Goal: Task Accomplishment & Management: Complete application form

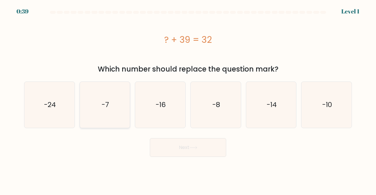
click at [112, 118] on icon "-7" at bounding box center [105, 105] width 46 height 46
click at [188, 99] on input "b. -7" at bounding box center [188, 98] width 0 height 1
radio input "true"
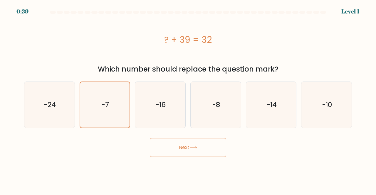
click at [197, 153] on button "Next" at bounding box center [188, 147] width 76 height 19
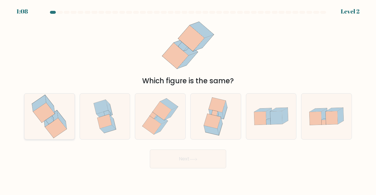
click at [58, 127] on icon at bounding box center [56, 128] width 22 height 20
click at [188, 99] on input "a." at bounding box center [188, 98] width 0 height 1
radio input "true"
click at [185, 158] on button "Next" at bounding box center [188, 159] width 76 height 19
click at [214, 158] on button "Next" at bounding box center [188, 159] width 76 height 19
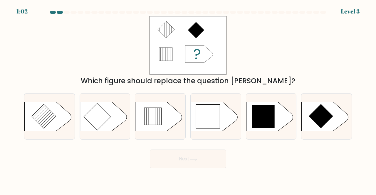
click at [160, 164] on button "Next" at bounding box center [188, 159] width 76 height 19
click at [292, 76] on div "Which figure should replace the question mark?" at bounding box center [188, 81] width 321 height 11
click at [275, 120] on icon at bounding box center [269, 116] width 47 height 29
click at [188, 99] on input "e." at bounding box center [188, 98] width 0 height 1
radio input "true"
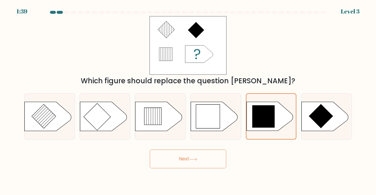
click at [178, 163] on button "Next" at bounding box center [188, 159] width 76 height 19
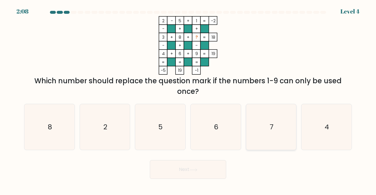
click at [272, 126] on text "7" at bounding box center [272, 127] width 4 height 10
click at [188, 99] on input "e. 7" at bounding box center [188, 98] width 0 height 1
radio input "true"
click at [198, 164] on button "Next" at bounding box center [188, 169] width 76 height 19
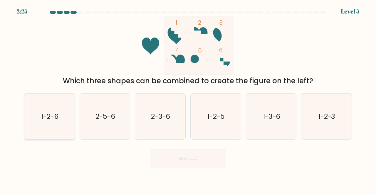
click at [35, 108] on icon "1-2-6" at bounding box center [49, 117] width 46 height 46
click at [188, 99] on input "a. 1-2-6" at bounding box center [188, 98] width 0 height 1
radio input "true"
click at [194, 163] on button "Next" at bounding box center [188, 159] width 76 height 19
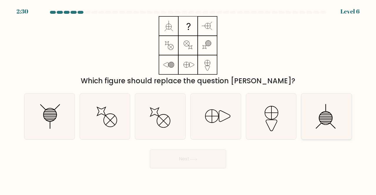
click at [327, 118] on icon at bounding box center [327, 117] width 46 height 46
click at [188, 99] on input "f." at bounding box center [188, 98] width 0 height 1
radio input "true"
click at [50, 120] on icon at bounding box center [49, 117] width 46 height 46
click at [188, 99] on input "a." at bounding box center [188, 98] width 0 height 1
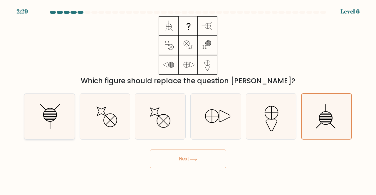
radio input "true"
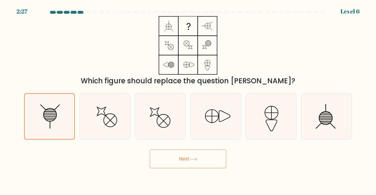
click at [192, 156] on button "Next" at bounding box center [188, 159] width 76 height 19
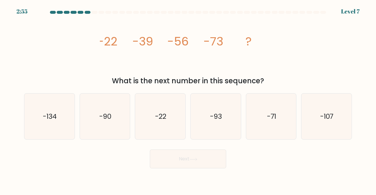
drag, startPoint x: 192, startPoint y: 55, endPoint x: 143, endPoint y: 68, distance: 51.6
click at [143, 68] on icon "image/svg+xml -22 -39 -56 -73 ?" at bounding box center [188, 45] width 176 height 59
click at [102, 116] on text "-90" at bounding box center [105, 117] width 12 height 10
click at [188, 99] on input "b. -90" at bounding box center [188, 98] width 0 height 1
radio input "true"
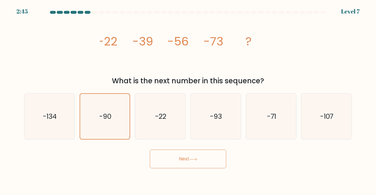
click at [211, 170] on body "2:45 Level 7" at bounding box center [188, 97] width 376 height 195
click at [197, 158] on icon at bounding box center [194, 159] width 8 height 3
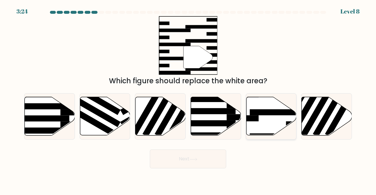
click at [271, 120] on icon at bounding box center [271, 116] width 50 height 38
click at [188, 99] on input "e." at bounding box center [188, 98] width 0 height 1
radio input "true"
click at [177, 158] on button "Next" at bounding box center [188, 159] width 76 height 19
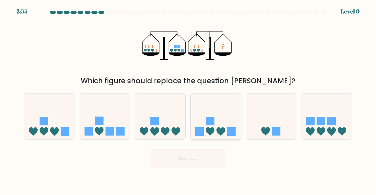
click at [216, 120] on icon at bounding box center [216, 116] width 50 height 41
click at [188, 99] on input "d." at bounding box center [188, 98] width 0 height 1
radio input "true"
click at [182, 170] on body "3:54 Level 9" at bounding box center [188, 97] width 376 height 195
click at [190, 157] on button "Next" at bounding box center [188, 159] width 76 height 19
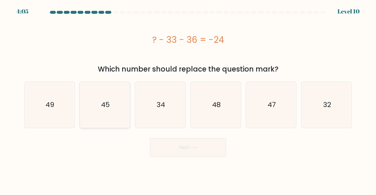
click at [110, 103] on icon "45" at bounding box center [105, 105] width 46 height 46
click at [188, 99] on input "b. 45" at bounding box center [188, 98] width 0 height 1
radio input "true"
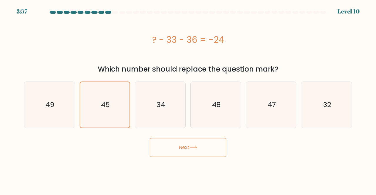
click at [197, 148] on icon at bounding box center [193, 148] width 7 height 3
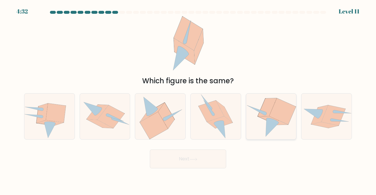
click at [266, 115] on icon at bounding box center [265, 113] width 3 height 3
click at [188, 99] on input "e." at bounding box center [188, 98] width 0 height 1
radio input "true"
click at [190, 152] on button "Next" at bounding box center [188, 159] width 76 height 19
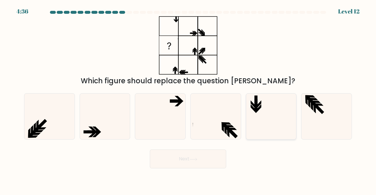
click at [288, 113] on icon at bounding box center [271, 117] width 46 height 46
click at [188, 99] on input "e." at bounding box center [188, 98] width 0 height 1
radio input "true"
click at [104, 123] on icon at bounding box center [105, 117] width 46 height 46
click at [188, 99] on input "b." at bounding box center [188, 98] width 0 height 1
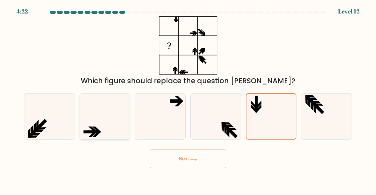
radio input "true"
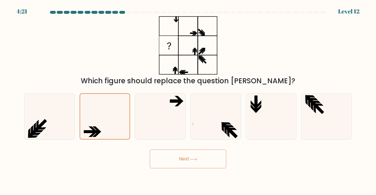
click at [194, 162] on button "Next" at bounding box center [188, 159] width 76 height 19
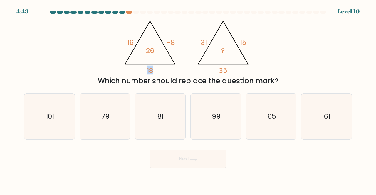
drag, startPoint x: 148, startPoint y: 70, endPoint x: 160, endPoint y: 68, distance: 12.5
click at [160, 68] on icon "@import url('https://fonts.googleapis.com/css?family=Abril+Fatface:400,100,100i…" at bounding box center [188, 45] width 135 height 59
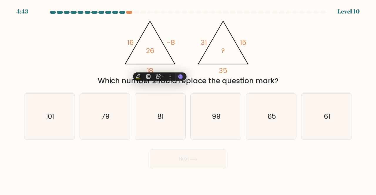
click at [172, 42] on tspan "-8" at bounding box center [171, 43] width 8 height 10
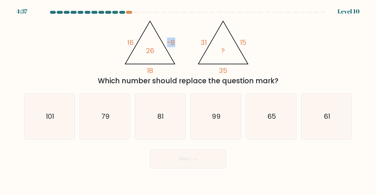
drag, startPoint x: 166, startPoint y: 41, endPoint x: 179, endPoint y: 41, distance: 12.4
click at [179, 41] on icon "@import url('https://fonts.googleapis.com/css?family=Abril+Fatface:400,100,100i…" at bounding box center [188, 45] width 135 height 59
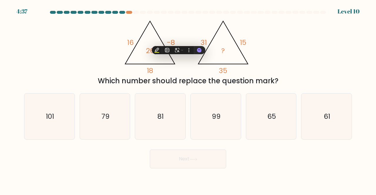
click at [188, 29] on icon "@import url('https://fonts.googleapis.com/css?family=Abril+Fatface:400,100,100i…" at bounding box center [188, 45] width 135 height 59
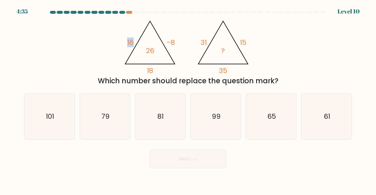
drag, startPoint x: 128, startPoint y: 43, endPoint x: 135, endPoint y: 43, distance: 7.1
click at [135, 43] on icon "@import url('https://fonts.googleapis.com/css?family=Abril+Fatface:400,100,100i…" at bounding box center [188, 45] width 135 height 59
click at [196, 37] on icon "@import url('https://fonts.googleapis.com/css?family=Abril+Fatface:400,100,100i…" at bounding box center [188, 45] width 135 height 59
drag, startPoint x: 127, startPoint y: 41, endPoint x: 132, endPoint y: 41, distance: 5.0
click at [132, 41] on tspan "16" at bounding box center [130, 43] width 6 height 10
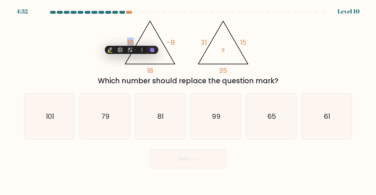
click at [115, 20] on div "@import url('https://fonts.googleapis.com/css?family=Abril+Fatface:400,100,100i…" at bounding box center [188, 51] width 335 height 70
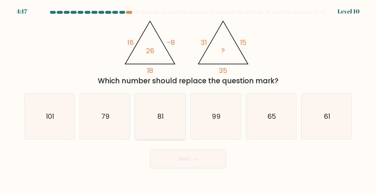
click at [166, 124] on icon "81" at bounding box center [160, 117] width 46 height 46
click at [188, 99] on input "c. 81" at bounding box center [188, 98] width 0 height 1
radio input "true"
click at [189, 157] on button "Next" at bounding box center [188, 159] width 76 height 19
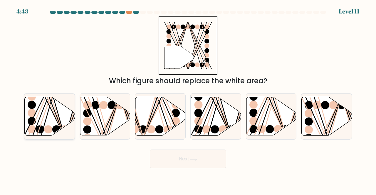
click at [46, 123] on icon at bounding box center [50, 116] width 50 height 38
click at [188, 99] on input "a." at bounding box center [188, 98] width 0 height 1
radio input "true"
click at [202, 156] on button "Next" at bounding box center [188, 159] width 76 height 19
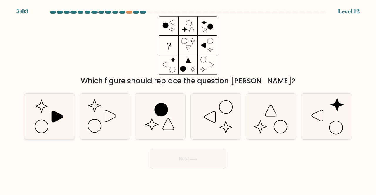
click at [61, 120] on icon at bounding box center [49, 117] width 46 height 46
click at [188, 99] on input "a." at bounding box center [188, 98] width 0 height 1
radio input "true"
click at [192, 158] on icon at bounding box center [194, 159] width 8 height 3
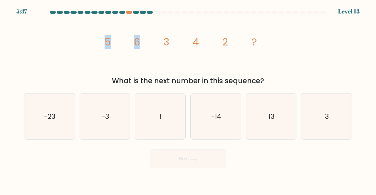
drag, startPoint x: 105, startPoint y: 40, endPoint x: 140, endPoint y: 41, distance: 35.0
click at [140, 41] on icon "image/svg+xml 5 6 3 4 2 ?" at bounding box center [188, 45] width 176 height 59
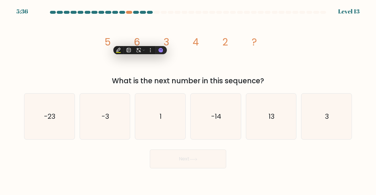
click at [191, 64] on icon "image/svg+xml 5 6 3 4 2 ?" at bounding box center [188, 45] width 176 height 59
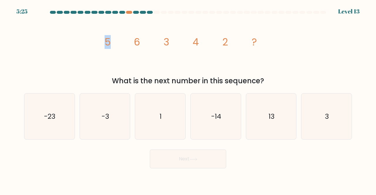
drag, startPoint x: 104, startPoint y: 39, endPoint x: 127, endPoint y: 46, distance: 23.7
click at [127, 46] on icon "image/svg+xml 5 6 3 4 2 ?" at bounding box center [188, 45] width 176 height 59
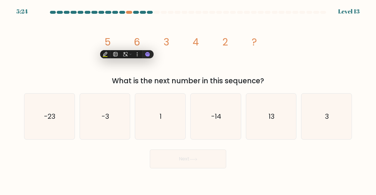
click at [164, 39] on tspan "3" at bounding box center [167, 42] width 6 height 14
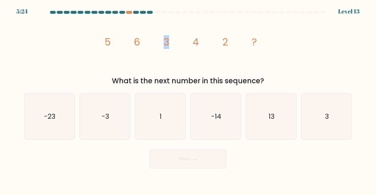
drag, startPoint x: 164, startPoint y: 39, endPoint x: 179, endPoint y: 41, distance: 15.1
click at [179, 41] on icon "image/svg+xml 5 6 3 4 2 ?" at bounding box center [188, 45] width 176 height 59
click at [232, 55] on icon "image/svg+xml 5 6 3 4 2 ?" at bounding box center [188, 45] width 176 height 59
click at [169, 42] on tspan "3" at bounding box center [167, 42] width 6 height 14
click at [223, 42] on tspan "2" at bounding box center [225, 42] width 6 height 14
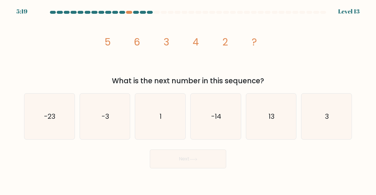
click at [138, 40] on tspan "6" at bounding box center [137, 42] width 6 height 14
click at [197, 41] on tspan "4" at bounding box center [196, 42] width 6 height 14
click at [350, 125] on icon "3" at bounding box center [327, 117] width 46 height 46
click at [188, 99] on input "f. 3" at bounding box center [188, 98] width 0 height 1
radio input "true"
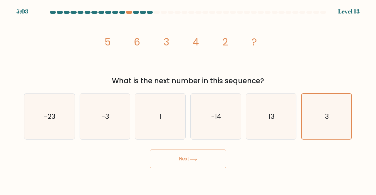
click at [183, 164] on button "Next" at bounding box center [188, 159] width 76 height 19
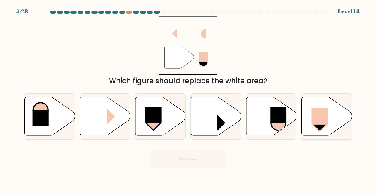
click at [324, 120] on rect at bounding box center [320, 116] width 16 height 16
click at [188, 99] on input "f." at bounding box center [188, 98] width 0 height 1
radio input "true"
click at [189, 153] on button "Next" at bounding box center [188, 159] width 76 height 19
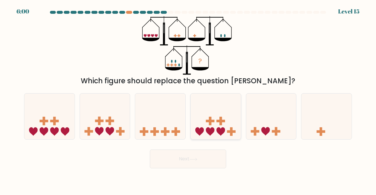
click at [225, 125] on icon at bounding box center [216, 116] width 50 height 41
click at [188, 99] on input "d." at bounding box center [188, 98] width 0 height 1
radio input "true"
click at [201, 157] on button "Next" at bounding box center [188, 159] width 76 height 19
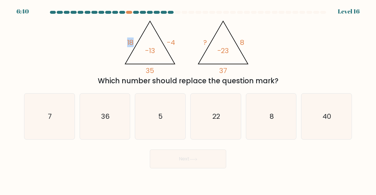
drag, startPoint x: 126, startPoint y: 40, endPoint x: 138, endPoint y: 40, distance: 12.1
click at [138, 40] on icon "@import url('https://fonts.googleapis.com/css?family=Abril+Fatface:400,100,100i…" at bounding box center [188, 45] width 135 height 59
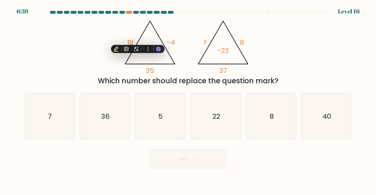
click at [207, 29] on icon "@import url('https://fonts.googleapis.com/css?family=Abril+Fatface:400,100,100i…" at bounding box center [188, 45] width 135 height 59
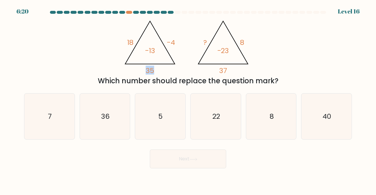
drag, startPoint x: 144, startPoint y: 70, endPoint x: 159, endPoint y: 73, distance: 15.4
click at [159, 73] on icon "@import url('https://fonts.googleapis.com/css?family=Abril+Fatface:400,100,100i…" at bounding box center [188, 45] width 135 height 59
click at [197, 74] on icon "@import url('https://fonts.googleapis.com/css?family=Abril+Fatface:400,100,100i…" at bounding box center [188, 45] width 135 height 59
drag, startPoint x: 168, startPoint y: 41, endPoint x: 181, endPoint y: 44, distance: 13.5
click at [181, 44] on icon "@import url('https://fonts.googleapis.com/css?family=Abril+Fatface:400,100,100i…" at bounding box center [188, 45] width 135 height 59
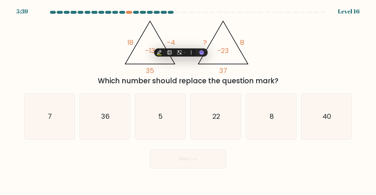
click at [143, 70] on icon "@import url('https://fonts.googleapis.com/css?family=Abril+Fatface:400,100,100i…" at bounding box center [188, 45] width 135 height 59
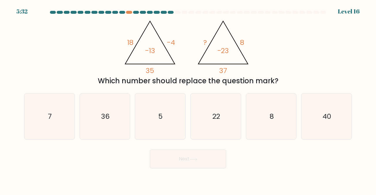
click at [148, 49] on tspan "-13" at bounding box center [150, 51] width 10 height 10
drag, startPoint x: 227, startPoint y: 71, endPoint x: 216, endPoint y: 73, distance: 11.0
click at [216, 73] on icon "@import url('https://fonts.googleapis.com/css?family=Abril+Fatface:400,100,100i…" at bounding box center [188, 45] width 135 height 59
click at [189, 21] on icon "@import url('https://fonts.googleapis.com/css?family=Abril+Fatface:400,100,100i…" at bounding box center [188, 45] width 135 height 59
drag, startPoint x: 203, startPoint y: 42, endPoint x: 206, endPoint y: 43, distance: 3.3
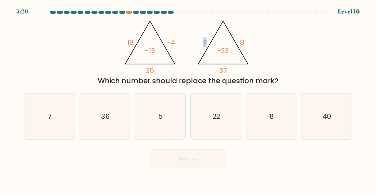
click at [206, 43] on icon "@import url('https://fonts.googleapis.com/css?family=Abril+Fatface:400,100,100i…" at bounding box center [188, 45] width 135 height 59
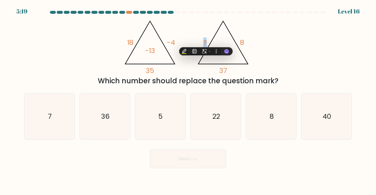
click at [208, 25] on icon "@import url('https://fonts.googleapis.com/css?family=Abril+Fatface:400,100,100i…" at bounding box center [188, 45] width 135 height 59
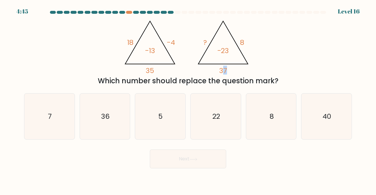
drag, startPoint x: 227, startPoint y: 71, endPoint x: 224, endPoint y: 70, distance: 3.6
click at [224, 70] on icon "@import url('https://fonts.googleapis.com/css?family=Abril+Fatface:400,100,100i…" at bounding box center [188, 45] width 135 height 59
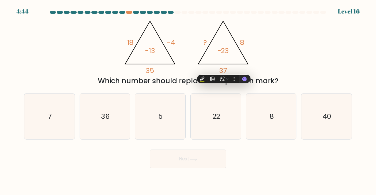
click at [273, 70] on div "@import url('https://fonts.googleapis.com/css?family=Abril+Fatface:400,100,100i…" at bounding box center [188, 51] width 335 height 70
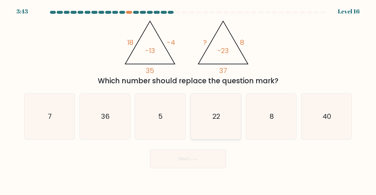
click at [230, 133] on icon "22" at bounding box center [216, 117] width 46 height 46
click at [188, 99] on input "d. 22" at bounding box center [188, 98] width 0 height 1
radio input "true"
click at [198, 157] on button "Next" at bounding box center [188, 159] width 76 height 19
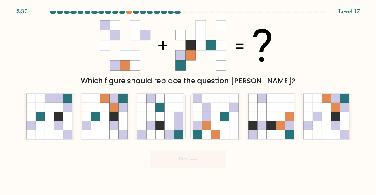
click at [373, 124] on form at bounding box center [188, 90] width 376 height 158
click at [340, 119] on icon at bounding box center [344, 116] width 9 height 9
click at [188, 99] on input "f." at bounding box center [188, 98] width 0 height 1
radio input "true"
click at [193, 155] on button "Next" at bounding box center [188, 159] width 76 height 19
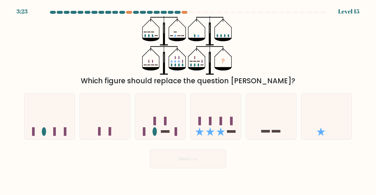
drag, startPoint x: 190, startPoint y: 64, endPoint x: 198, endPoint y: 67, distance: 8.3
click at [198, 67] on icon "?" at bounding box center [188, 45] width 92 height 59
click at [220, 115] on icon at bounding box center [216, 116] width 50 height 41
click at [188, 99] on input "d." at bounding box center [188, 98] width 0 height 1
radio input "true"
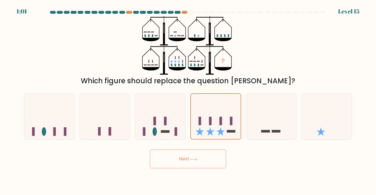
click at [202, 156] on button "Next" at bounding box center [188, 159] width 76 height 19
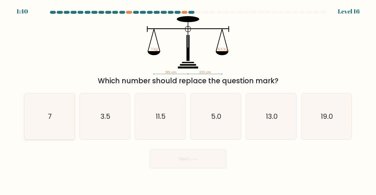
click at [51, 122] on icon "7" at bounding box center [49, 117] width 46 height 46
click at [188, 99] on input "a. 7" at bounding box center [188, 98] width 0 height 1
radio input "true"
click at [196, 160] on icon at bounding box center [193, 159] width 7 height 3
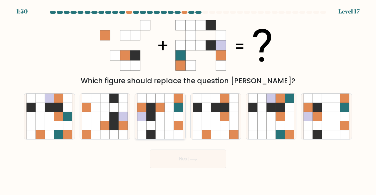
click at [166, 125] on icon at bounding box center [169, 125] width 9 height 9
click at [188, 99] on input "c." at bounding box center [188, 98] width 0 height 1
radio input "true"
click at [192, 159] on icon at bounding box center [194, 159] width 8 height 3
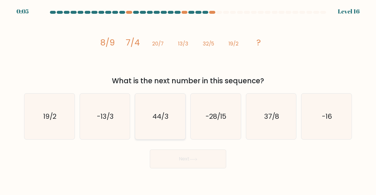
click at [168, 127] on icon "44/3" at bounding box center [160, 117] width 46 height 46
click at [188, 99] on input "c. 44/3" at bounding box center [188, 98] width 0 height 1
radio input "true"
click at [185, 159] on button "Next" at bounding box center [188, 159] width 76 height 19
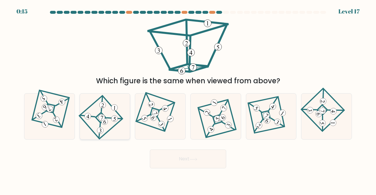
click at [113, 110] on 106 at bounding box center [114, 108] width 7 height 7
click at [188, 99] on input "b." at bounding box center [188, 98] width 0 height 1
radio input "true"
click at [183, 153] on button "Next" at bounding box center [188, 159] width 76 height 19
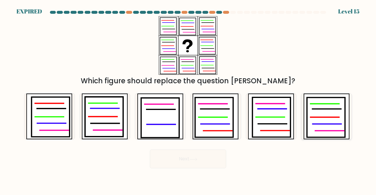
click at [331, 125] on icon at bounding box center [326, 118] width 38 height 40
click at [188, 99] on input "f." at bounding box center [188, 98] width 0 height 1
radio input "true"
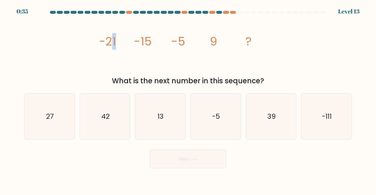
drag, startPoint x: 110, startPoint y: 41, endPoint x: 125, endPoint y: 40, distance: 14.4
click at [125, 40] on icon "image/svg+xml -21 -15 -5 9 ?" at bounding box center [188, 45] width 176 height 59
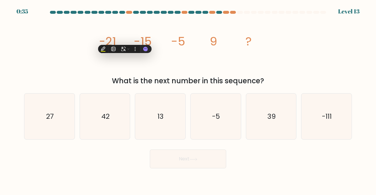
click at [95, 36] on div "image/svg+xml -21 -15 -5 9 ? What is the next number in this sequence?" at bounding box center [188, 51] width 335 height 70
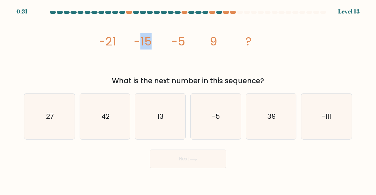
drag, startPoint x: 140, startPoint y: 38, endPoint x: 159, endPoint y: 44, distance: 19.3
click at [159, 44] on icon "image/svg+xml -21 -15 -5 9 ?" at bounding box center [188, 45] width 176 height 59
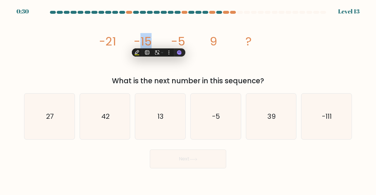
click at [150, 38] on tspan "-15" at bounding box center [143, 41] width 18 height 16
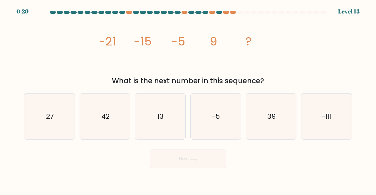
click at [191, 41] on icon "image/svg+xml -21 -15 -5 9 ?" at bounding box center [188, 45] width 176 height 59
click at [145, 42] on tspan "-15" at bounding box center [143, 41] width 18 height 16
click at [179, 38] on tspan "-5" at bounding box center [178, 41] width 14 height 16
click at [52, 120] on text "27" at bounding box center [50, 117] width 8 height 10
click at [188, 99] on input "a. 27" at bounding box center [188, 98] width 0 height 1
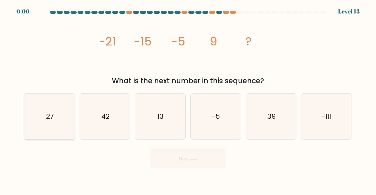
radio input "true"
click at [180, 157] on button "Next" at bounding box center [188, 159] width 76 height 19
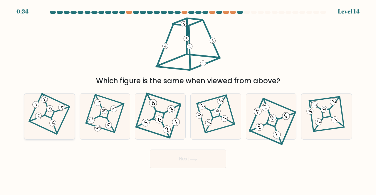
click at [56, 112] on 53 at bounding box center [63, 110] width 14 height 14
click at [188, 99] on input "a." at bounding box center [188, 98] width 0 height 1
radio input "true"
click at [195, 157] on button "Next" at bounding box center [188, 159] width 76 height 19
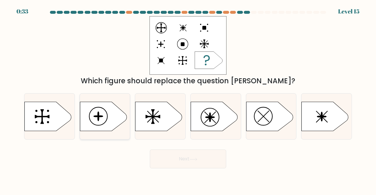
click at [104, 116] on icon at bounding box center [103, 116] width 47 height 29
click at [188, 99] on input "b." at bounding box center [188, 98] width 0 height 1
radio input "true"
click at [193, 158] on icon at bounding box center [194, 159] width 8 height 3
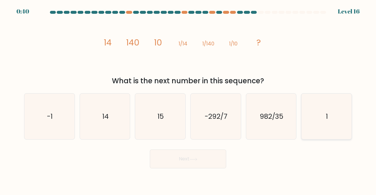
click at [332, 121] on icon "1" at bounding box center [327, 117] width 46 height 46
click at [188, 99] on input "f. 1" at bounding box center [188, 98] width 0 height 1
radio input "true"
click at [187, 160] on button "Next" at bounding box center [188, 159] width 76 height 19
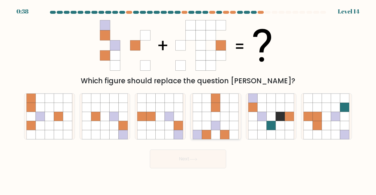
click at [224, 127] on icon at bounding box center [224, 125] width 9 height 9
click at [188, 99] on input "d." at bounding box center [188, 98] width 0 height 1
radio input "true"
click at [197, 163] on button "Next" at bounding box center [188, 159] width 76 height 19
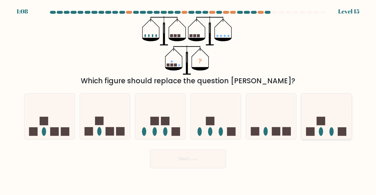
click at [332, 128] on icon at bounding box center [326, 116] width 50 height 41
click at [188, 99] on input "f." at bounding box center [188, 98] width 0 height 1
radio input "true"
click at [181, 157] on button "Next" at bounding box center [188, 159] width 76 height 19
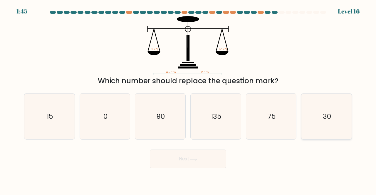
click at [318, 123] on icon "30" at bounding box center [327, 117] width 46 height 46
click at [188, 99] on input "f. 30" at bounding box center [188, 98] width 0 height 1
radio input "true"
click at [184, 159] on button "Next" at bounding box center [188, 159] width 76 height 19
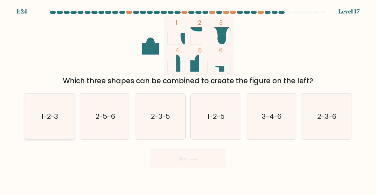
click at [44, 119] on text "1-2-3" at bounding box center [49, 117] width 17 height 10
click at [188, 99] on input "a. 1-2-3" at bounding box center [188, 98] width 0 height 1
radio input "true"
click at [193, 161] on button "Next" at bounding box center [188, 159] width 76 height 19
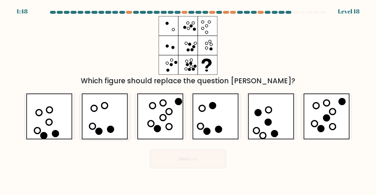
click at [110, 123] on icon at bounding box center [105, 117] width 46 height 46
click at [188, 99] on input "b." at bounding box center [188, 98] width 0 height 1
radio input "true"
click at [205, 157] on button "Next" at bounding box center [188, 159] width 76 height 19
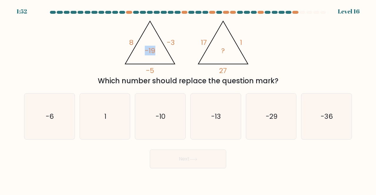
drag, startPoint x: 145, startPoint y: 50, endPoint x: 155, endPoint y: 51, distance: 10.3
click at [155, 51] on tspan "-19" at bounding box center [150, 51] width 11 height 10
click at [195, 46] on icon "@import url('https://fonts.googleapis.com/css?family=Abril+Fatface:400,100,100i…" at bounding box center [188, 45] width 135 height 59
drag, startPoint x: 200, startPoint y: 41, endPoint x: 206, endPoint y: 44, distance: 7.4
click at [206, 44] on icon "@import url('https://fonts.googleapis.com/css?family=Abril+Fatface:400,100,100i…" at bounding box center [188, 45] width 135 height 59
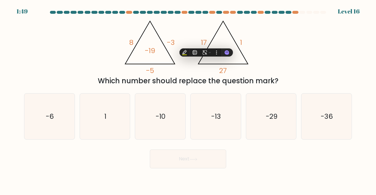
click at [293, 42] on div "@import url('https://fonts.googleapis.com/css?family=Abril+Fatface:400,100,100i…" at bounding box center [188, 51] width 335 height 70
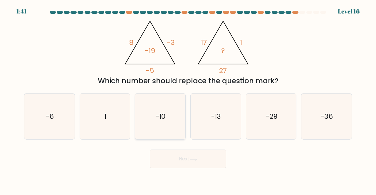
click at [148, 115] on icon "-10" at bounding box center [160, 117] width 46 height 46
click at [188, 99] on input "c. -10" at bounding box center [188, 98] width 0 height 1
radio input "true"
click at [190, 163] on button "Next" at bounding box center [188, 159] width 76 height 19
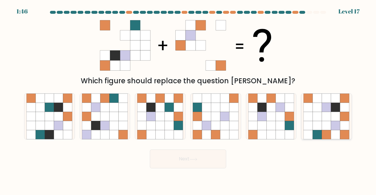
click at [328, 129] on icon at bounding box center [326, 125] width 9 height 9
click at [188, 99] on input "f." at bounding box center [188, 98] width 0 height 1
radio input "true"
click at [183, 161] on button "Next" at bounding box center [188, 159] width 76 height 19
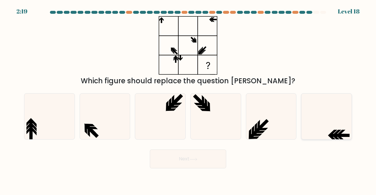
click at [323, 105] on icon at bounding box center [327, 117] width 46 height 46
click at [188, 99] on input "f." at bounding box center [188, 98] width 0 height 1
radio input "true"
click at [189, 163] on button "Next" at bounding box center [188, 159] width 76 height 19
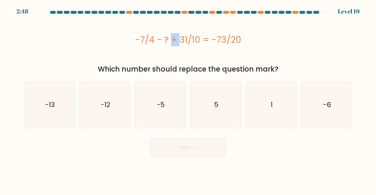
drag, startPoint x: 133, startPoint y: 39, endPoint x: 144, endPoint y: 39, distance: 10.9
click at [144, 39] on div "-7/4 - ? + 31/10 = -73/20" at bounding box center [188, 39] width 328 height 13
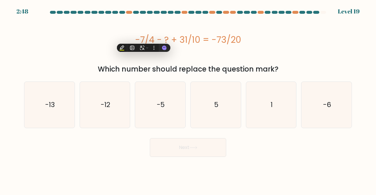
click at [208, 58] on div "-7/4 - ? + 31/10 = -73/20" at bounding box center [188, 39] width 328 height 47
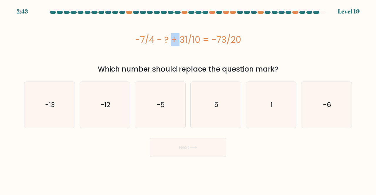
drag, startPoint x: 136, startPoint y: 38, endPoint x: 144, endPoint y: 38, distance: 8.3
click at [144, 38] on div "-7/4 - ? + 31/10 = -73/20" at bounding box center [188, 39] width 328 height 13
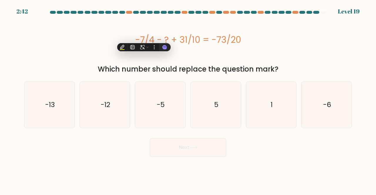
click at [237, 60] on div "-7/4 - ? + 31/10 = -73/20" at bounding box center [188, 39] width 328 height 47
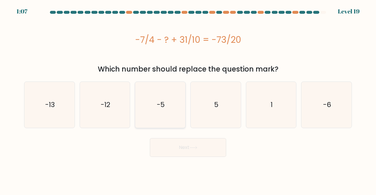
click at [172, 108] on icon "-5" at bounding box center [160, 105] width 46 height 46
click at [188, 99] on input "c. -5" at bounding box center [188, 98] width 0 height 1
radio input "true"
click at [270, 105] on icon "1" at bounding box center [271, 105] width 46 height 46
click at [188, 99] on input "e. 1" at bounding box center [188, 98] width 0 height 1
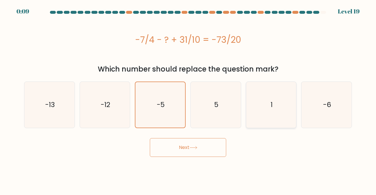
radio input "true"
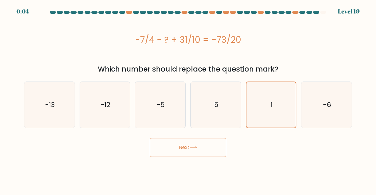
click at [197, 148] on icon at bounding box center [193, 148] width 7 height 3
click at [192, 147] on icon at bounding box center [194, 147] width 8 height 3
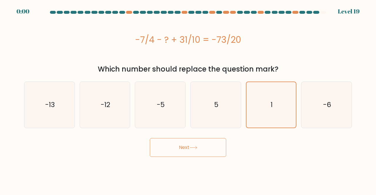
click at [192, 147] on icon at bounding box center [194, 147] width 8 height 3
click at [192, 147] on div "Next" at bounding box center [188, 146] width 335 height 22
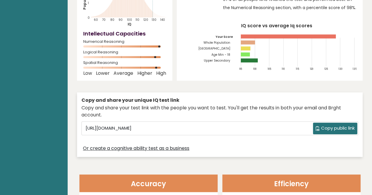
scroll to position [89, 0]
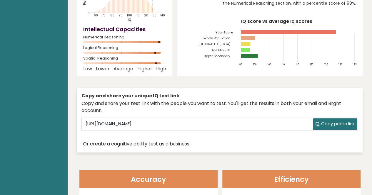
click at [205, 73] on div "Nepali Triapthee Nepal IQ: 128 Population/% IQ 0 1 2 60 70 80 90 100 110 120 13…" at bounding box center [219, 51] width 285 height 209
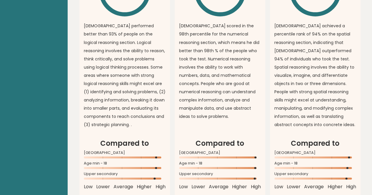
scroll to position [515, 0]
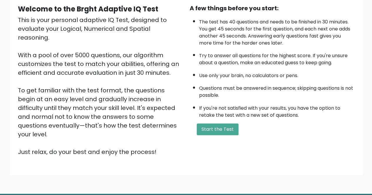
scroll to position [59, 0]
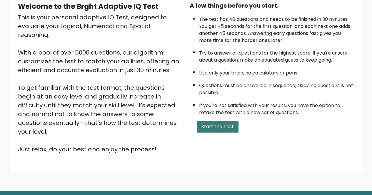
click at [224, 121] on button "Start the Test" at bounding box center [218, 127] width 42 height 12
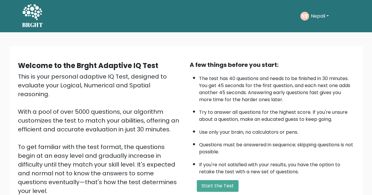
scroll to position [0, 0]
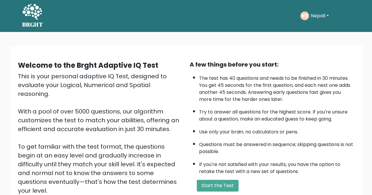
click at [320, 18] on button "Nepali" at bounding box center [319, 16] width 21 height 8
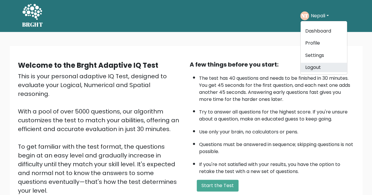
click at [315, 69] on link "Logout" at bounding box center [323, 67] width 46 height 9
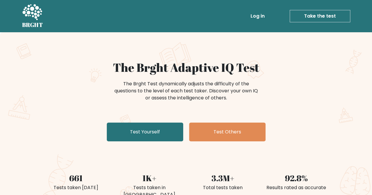
click at [262, 16] on link "Log in" at bounding box center [257, 16] width 19 height 12
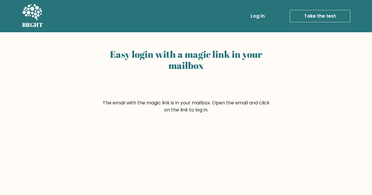
click at [260, 17] on link "Log in" at bounding box center [257, 16] width 19 height 12
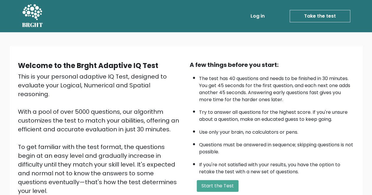
scroll to position [52, 0]
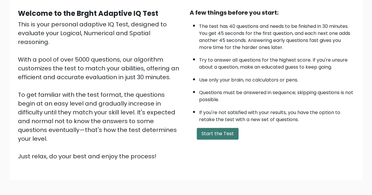
click at [224, 132] on button "Start the Test" at bounding box center [218, 134] width 42 height 12
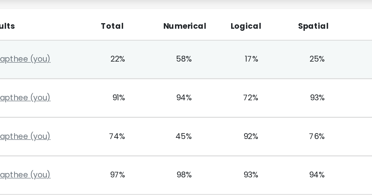
scroll to position [238, 0]
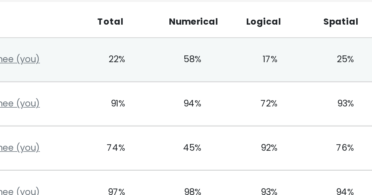
drag, startPoint x: 115, startPoint y: 58, endPoint x: 130, endPoint y: 56, distance: 15.3
click at [130, 56] on div "22%" at bounding box center [125, 59] width 41 height 7
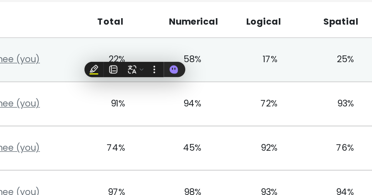
click at [155, 56] on div "58%" at bounding box center [157, 59] width 17 height 7
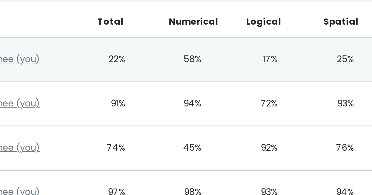
drag, startPoint x: 156, startPoint y: 57, endPoint x: 170, endPoint y: 57, distance: 13.5
click at [170, 57] on div "58%" at bounding box center [165, 59] width 41 height 7
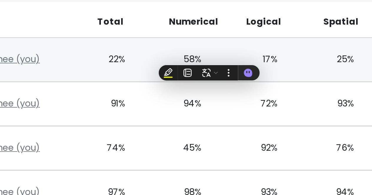
click at [187, 56] on div "17%" at bounding box center [206, 59] width 41 height 7
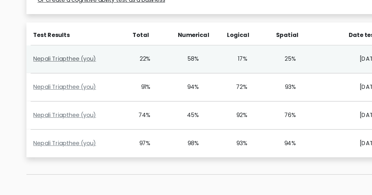
scroll to position [238, 0]
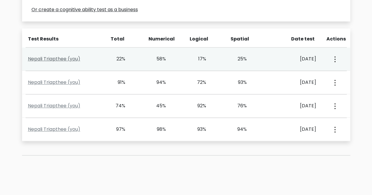
click at [65, 56] on link "Nepali Triapthee (you)" at bounding box center [54, 59] width 52 height 7
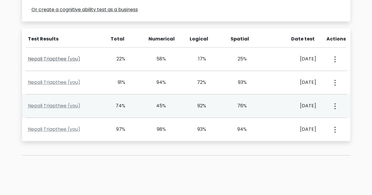
scroll to position [247, 0]
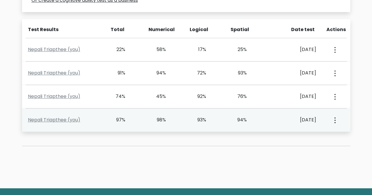
drag, startPoint x: 116, startPoint y: 118, endPoint x: 256, endPoint y: 118, distance: 139.9
click at [256, 118] on div "Nepali Triapthee (you) 97% 98% 93% 94% Oct. 7, 2025 View Profile" at bounding box center [186, 120] width 328 height 23
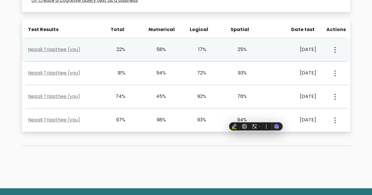
click at [123, 48] on div "22%" at bounding box center [117, 49] width 17 height 7
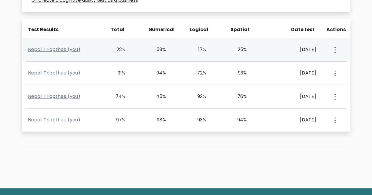
drag, startPoint x: 111, startPoint y: 47, endPoint x: 252, endPoint y: 44, distance: 141.4
click at [252, 44] on div "Nepali Triapthee (you) 22% 58% 17% 25% Oct. 7, 2025 View Profile" at bounding box center [186, 49] width 328 height 23
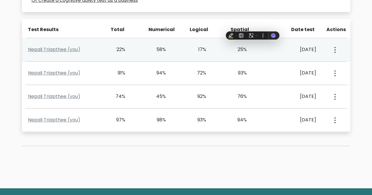
click at [162, 52] on div "58%" at bounding box center [157, 49] width 17 height 7
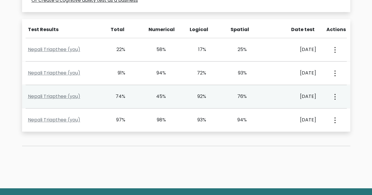
drag, startPoint x: 111, startPoint y: 95, endPoint x: 250, endPoint y: 90, distance: 139.1
click at [250, 90] on div "Nepali Triapthee (you) 74% 45% 92% 76% Oct. 7, 2025 View Profile" at bounding box center [186, 96] width 328 height 23
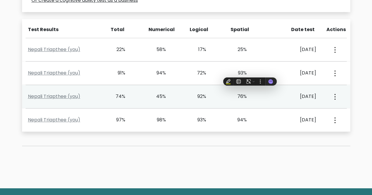
click at [250, 90] on div "Nepali Triapthee (you) 74% 45% 92% 76% Oct. 7, 2025 View Profile" at bounding box center [186, 96] width 328 height 23
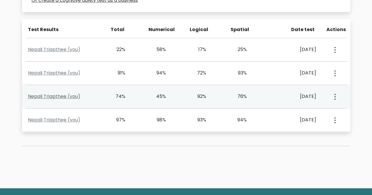
click at [71, 96] on link "Nepali Triapthee (you)" at bounding box center [54, 96] width 52 height 7
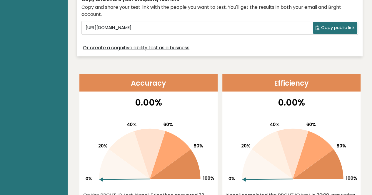
scroll to position [270, 0]
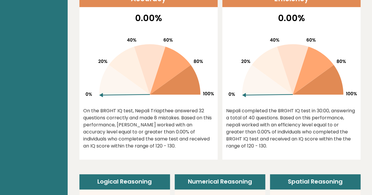
click at [143, 119] on div "On the BRGHT IQ test, Nepali Triapthee answered 32 questions correctly and made…" at bounding box center [148, 129] width 130 height 42
